Goal: Navigation & Orientation: Find specific page/section

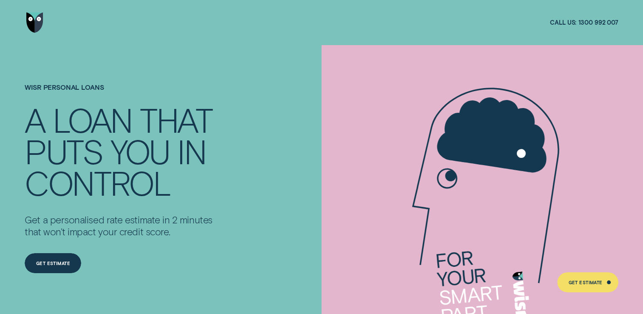
click at [37, 20] on img "Go to home page" at bounding box center [34, 22] width 17 height 20
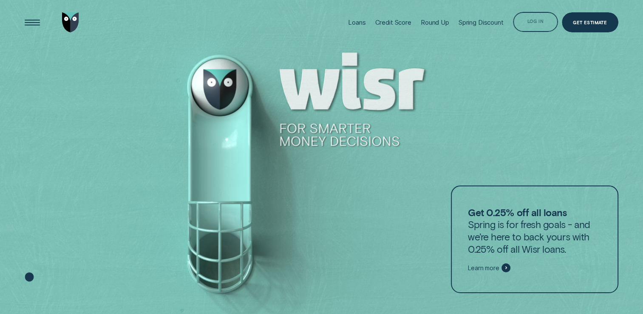
click at [533, 31] on div "Log in" at bounding box center [535, 22] width 45 height 20
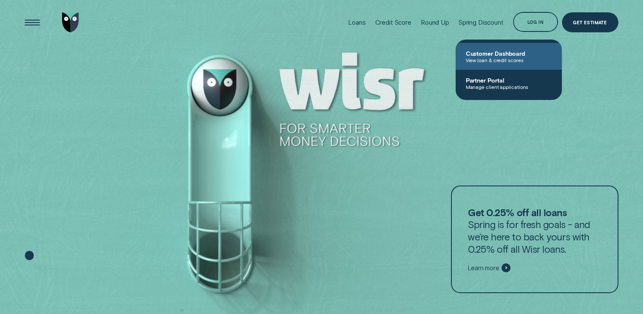
click at [494, 65] on link "Customer Dashboard View loan & credit scores" at bounding box center [509, 56] width 106 height 27
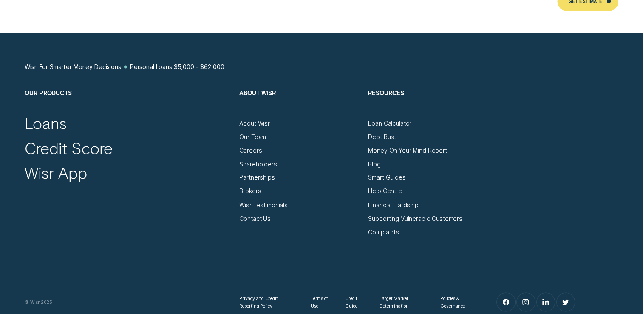
scroll to position [4580, 0]
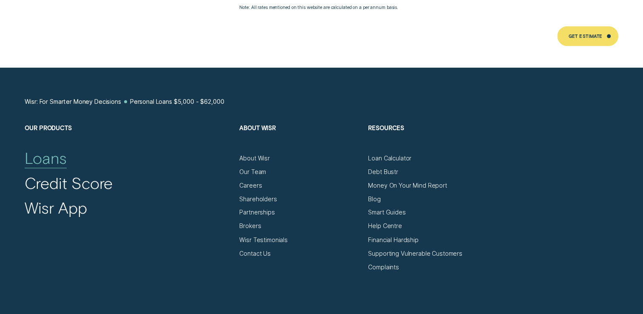
click at [54, 153] on div "Loans" at bounding box center [46, 158] width 42 height 20
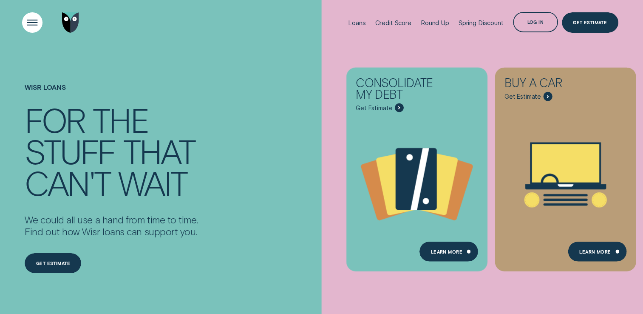
click at [32, 19] on div "Open Menu" at bounding box center [32, 22] width 29 height 29
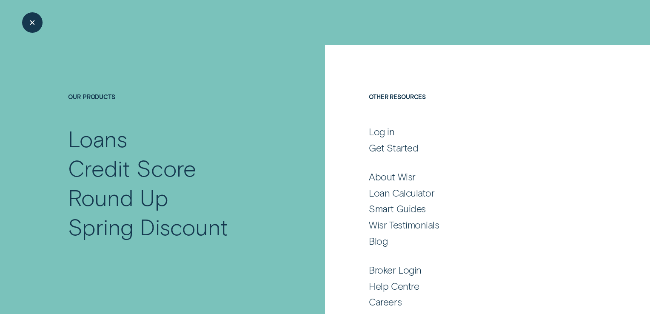
click at [375, 131] on div "Log in" at bounding box center [382, 131] width 26 height 12
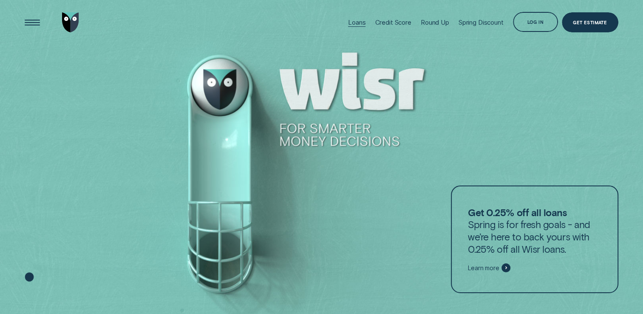
click at [351, 24] on div "Loans" at bounding box center [356, 22] width 17 height 8
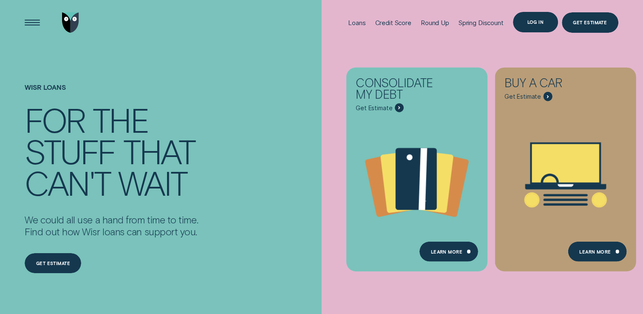
click at [531, 24] on div "Log in" at bounding box center [535, 22] width 17 height 4
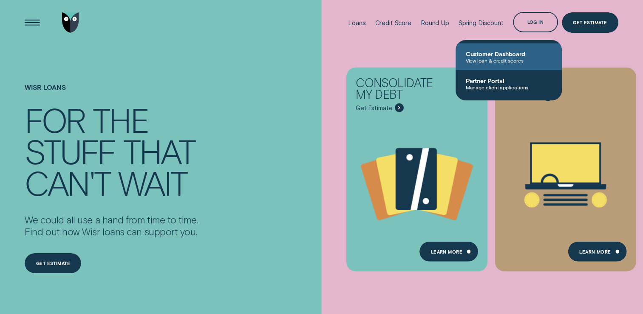
click at [493, 60] on span "View loan & credit scores" at bounding box center [509, 60] width 86 height 6
